Goal: Find contact information: Find contact information

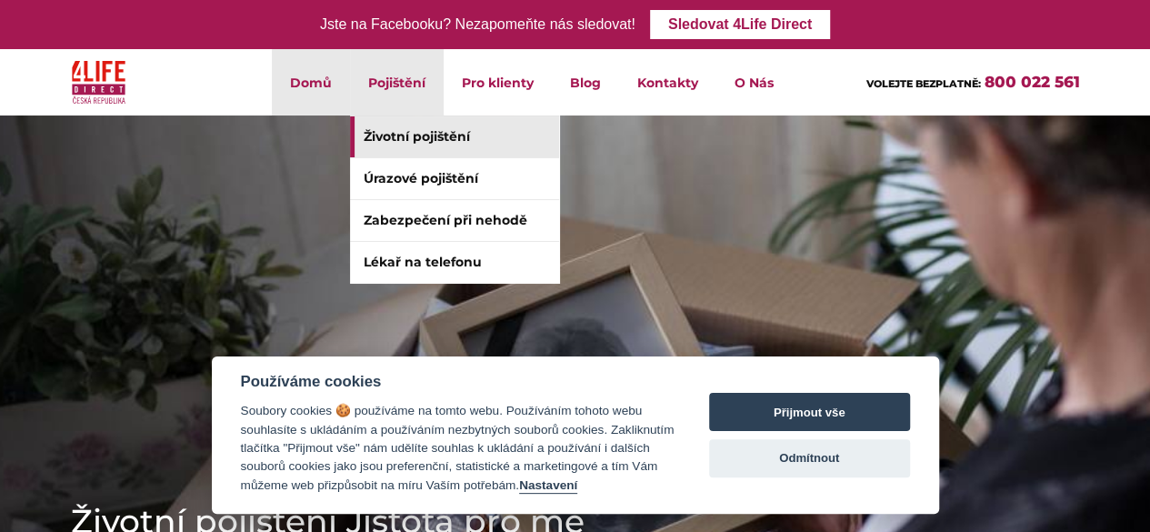
click at [421, 134] on link "Životní pojištění" at bounding box center [454, 136] width 209 height 41
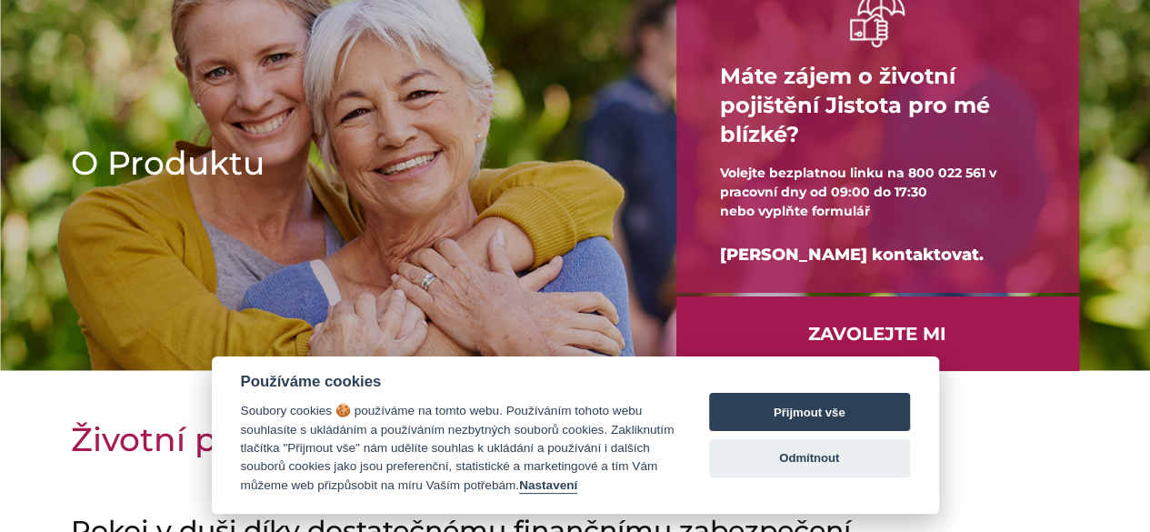
scroll to position [182, 0]
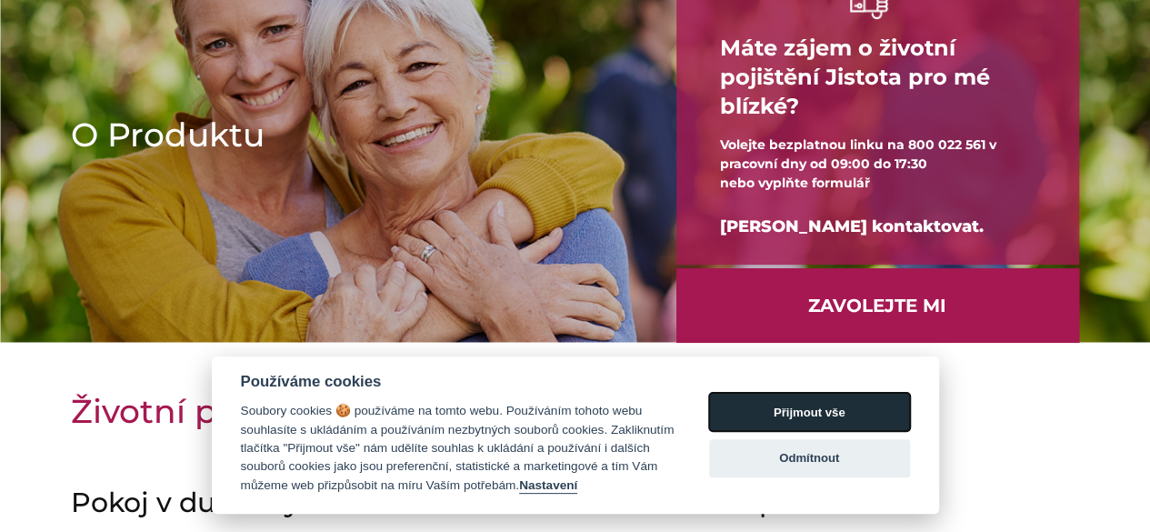
click at [839, 413] on button "Přijmout vše" at bounding box center [809, 412] width 201 height 38
checkbox input "true"
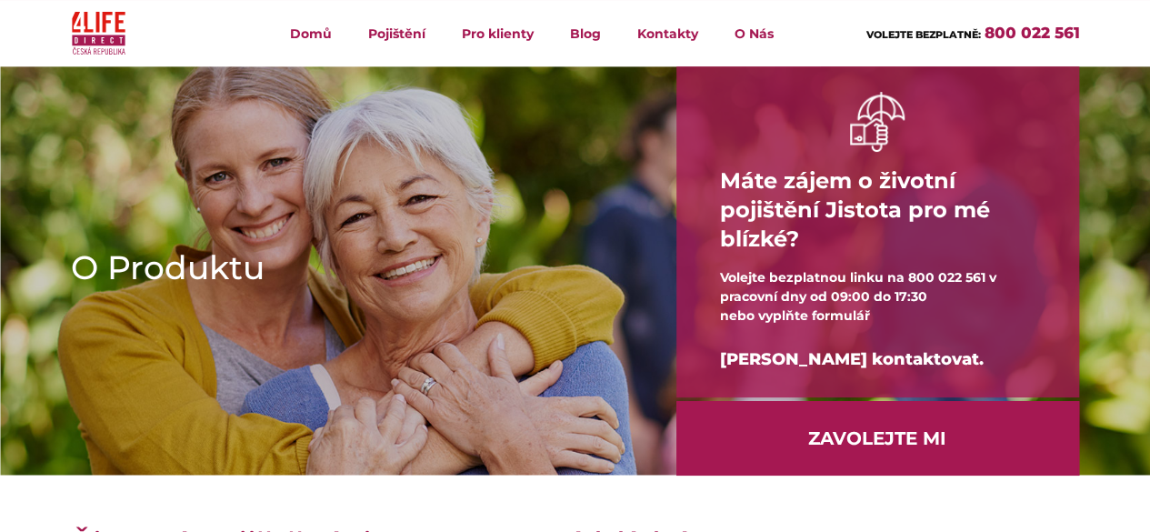
scroll to position [0, 0]
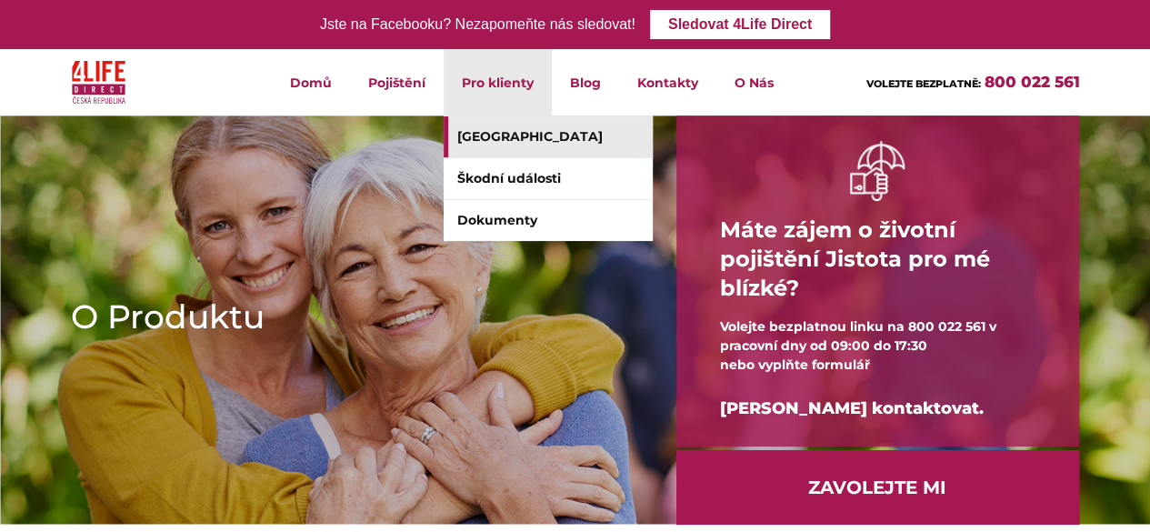
click at [536, 139] on link "[GEOGRAPHIC_DATA]" at bounding box center [548, 136] width 209 height 41
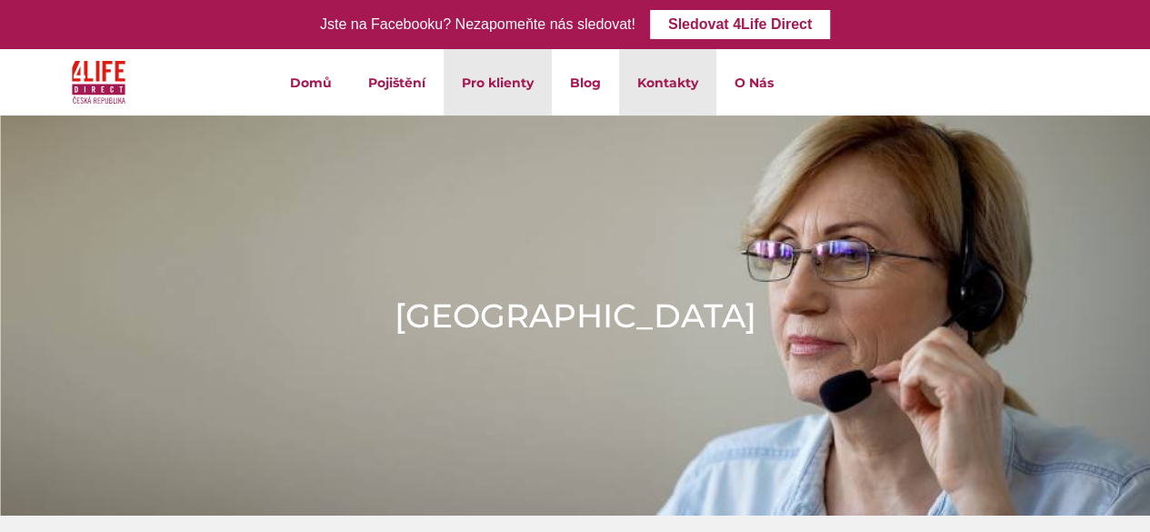
click at [653, 85] on link "Kontakty" at bounding box center [667, 82] width 97 height 66
